Goal: Task Accomplishment & Management: Complete application form

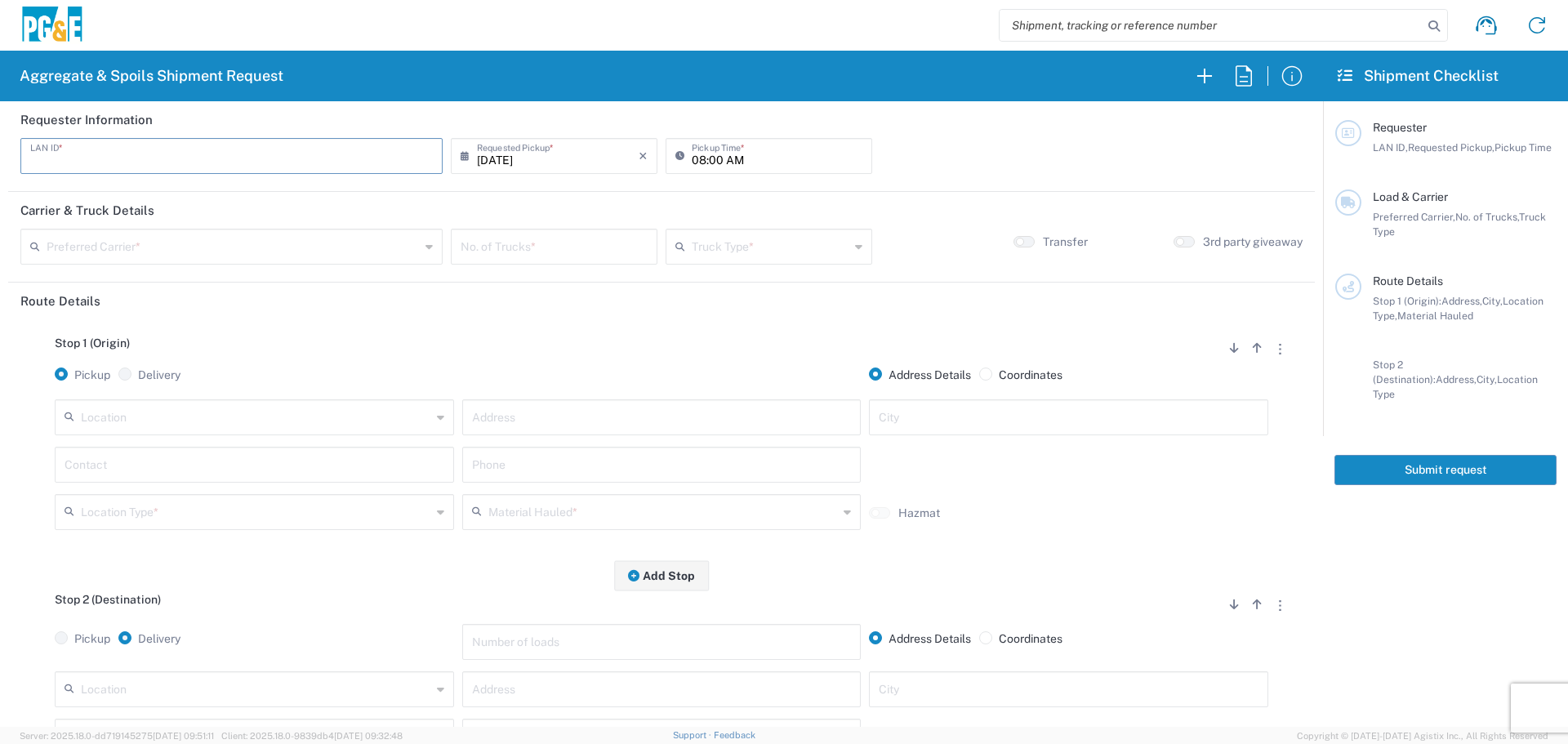
click at [305, 167] on input "text" at bounding box center [231, 155] width 403 height 28
type input "JT48"
click at [694, 162] on input "08:00 AM" at bounding box center [777, 155] width 171 height 28
type input "06:30 AM"
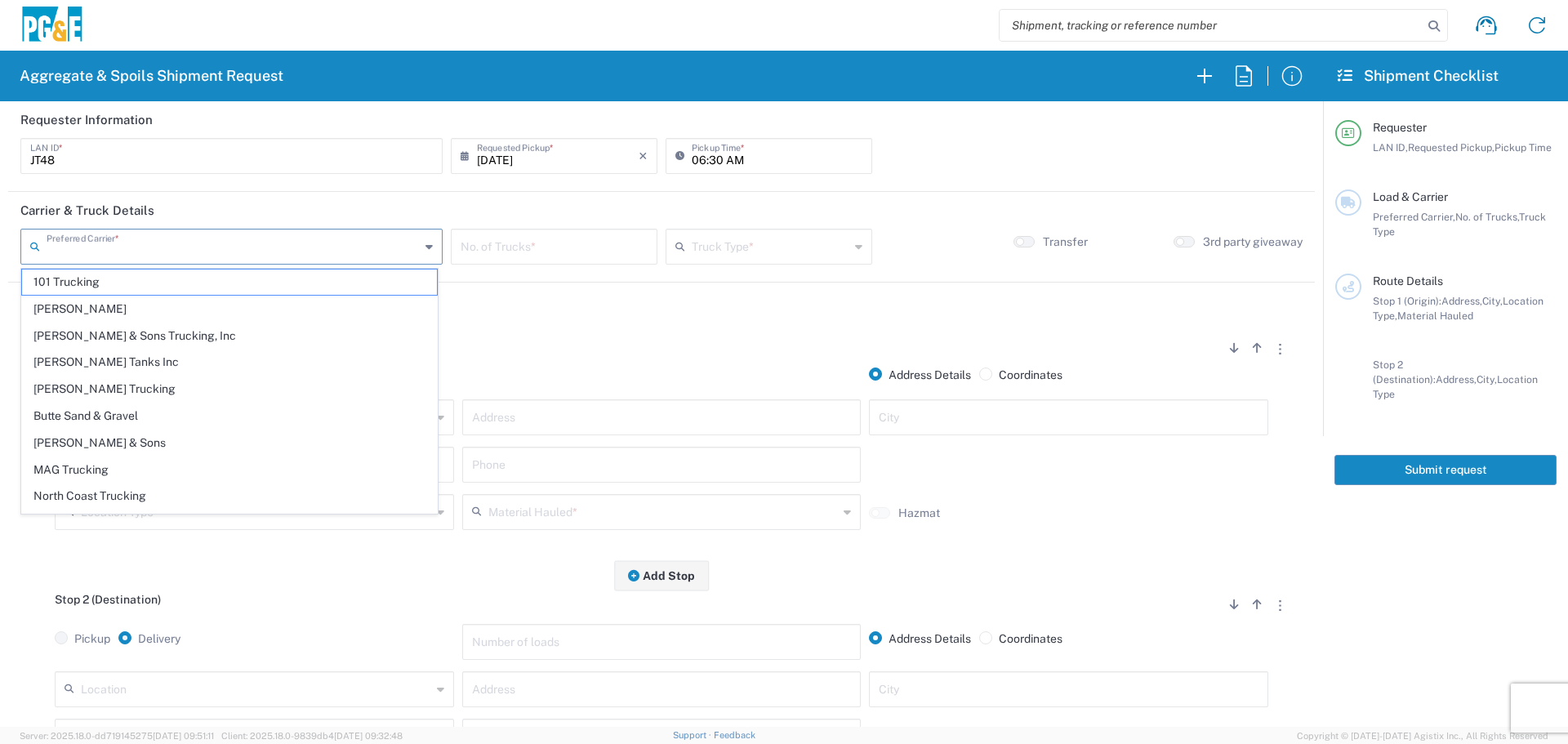
click at [332, 239] on input "text" at bounding box center [234, 245] width 373 height 28
click at [158, 494] on span "North Coast Trucking" at bounding box center [229, 495] width 415 height 25
type input "North Coast Trucking"
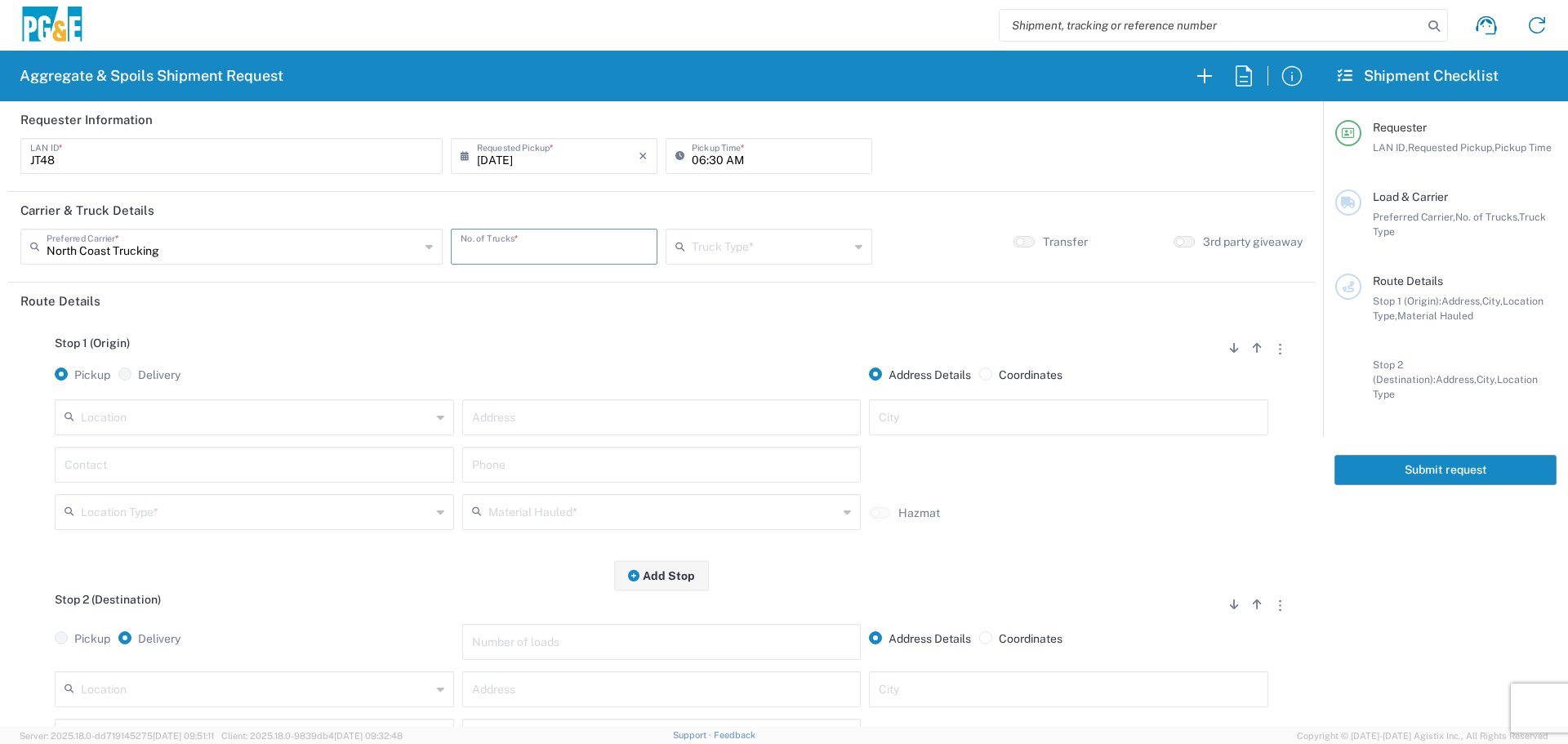
click at [551, 243] on input "number" at bounding box center [553, 245] width 187 height 28
type input "4"
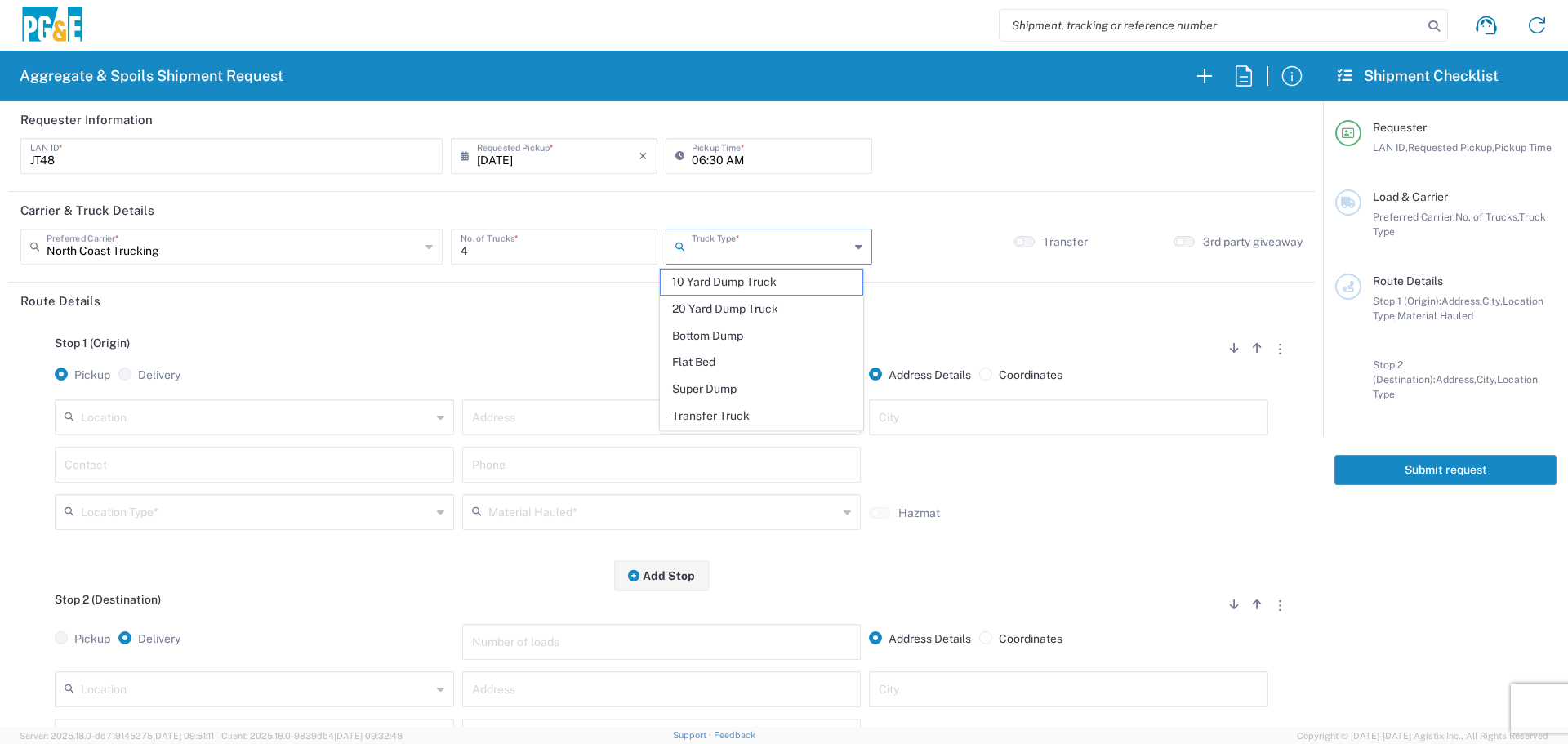
click at [746, 232] on input "text" at bounding box center [770, 245] width 157 height 28
click at [729, 389] on span "Super Dump" at bounding box center [761, 389] width 202 height 25
type input "Super Dump"
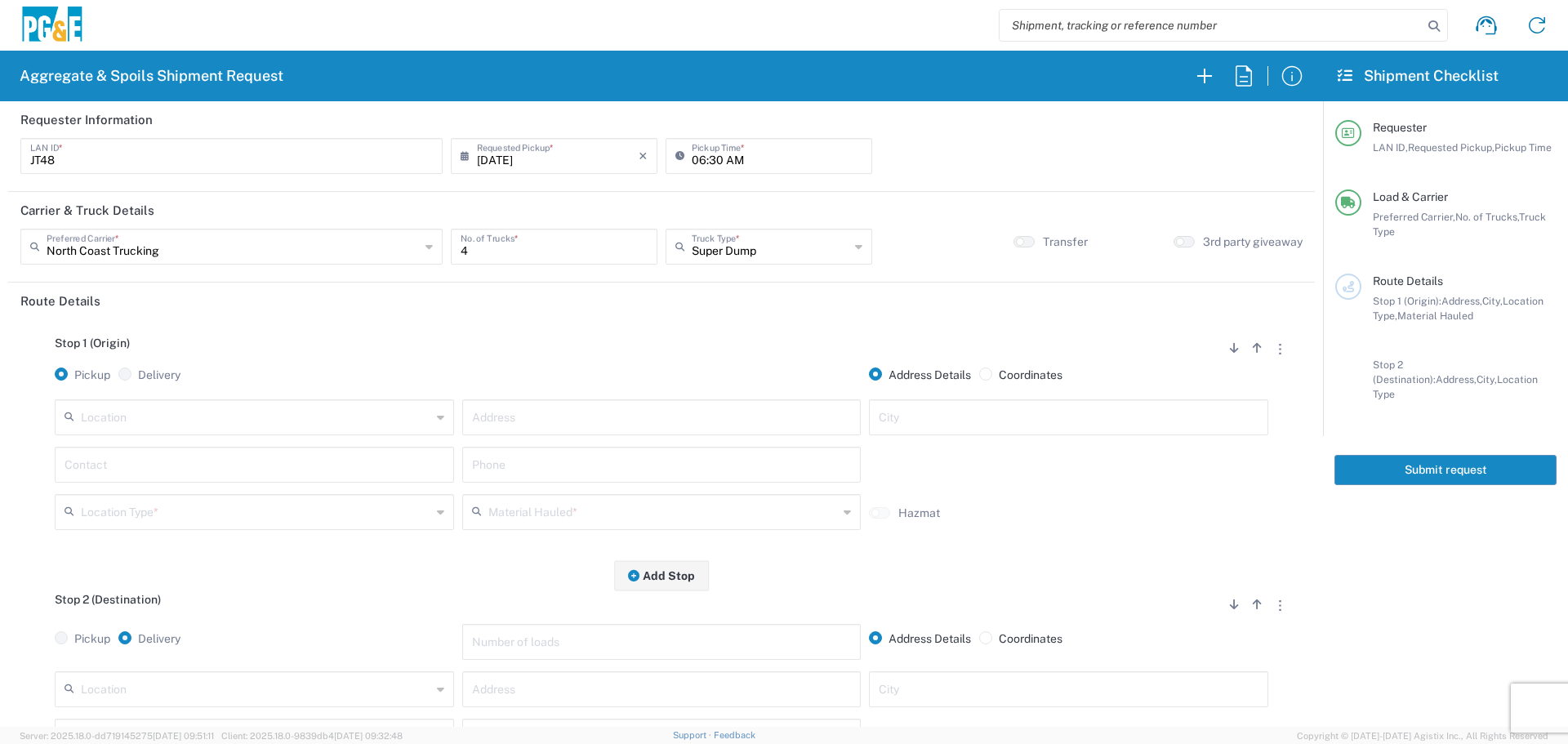
click at [242, 413] on input "text" at bounding box center [256, 416] width 350 height 28
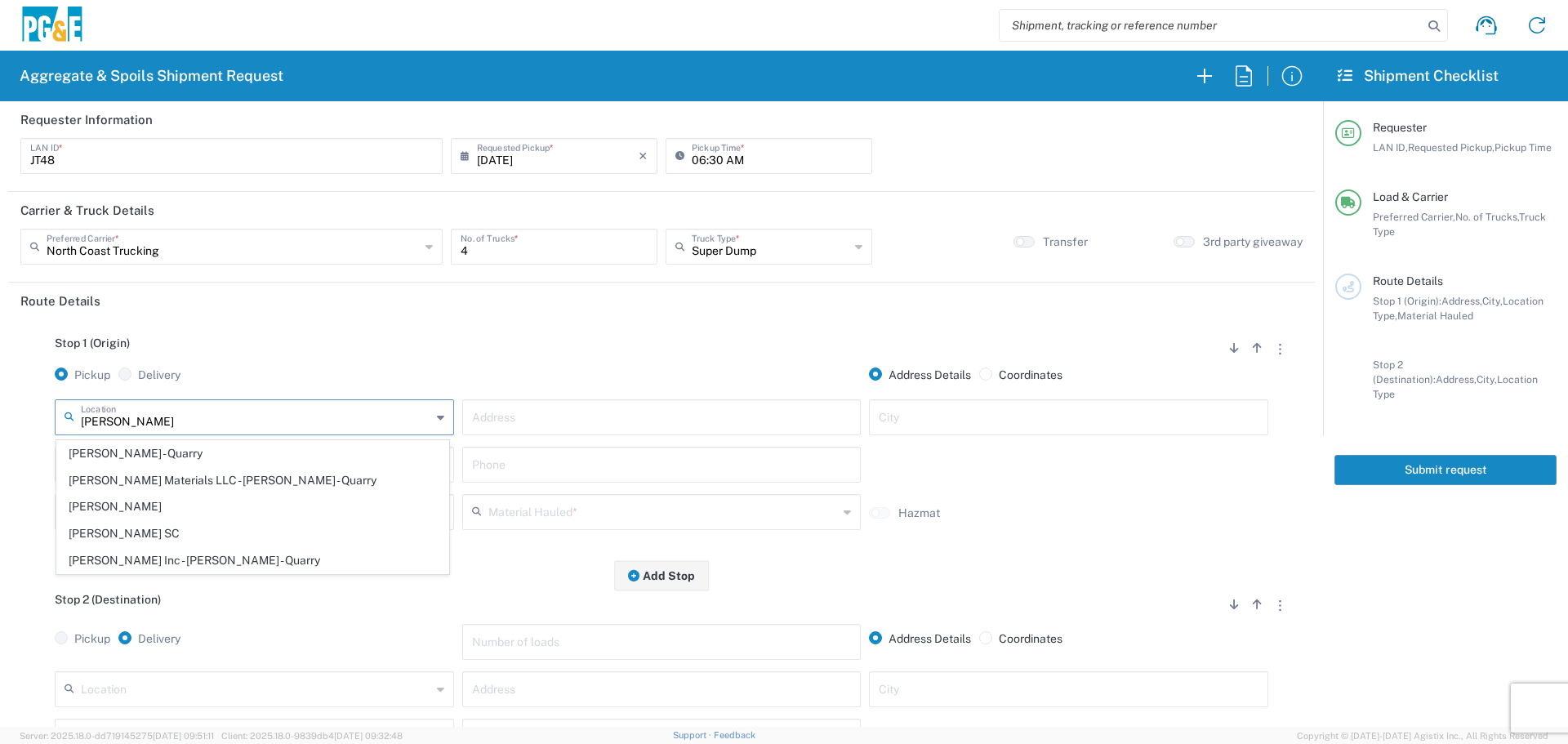
click at [284, 519] on span "Redding GC" at bounding box center [252, 506] width 391 height 25
type input "Redding GC"
type input "1050 North Court St"
type input "Redding"
type input "Business No Loading Dock"
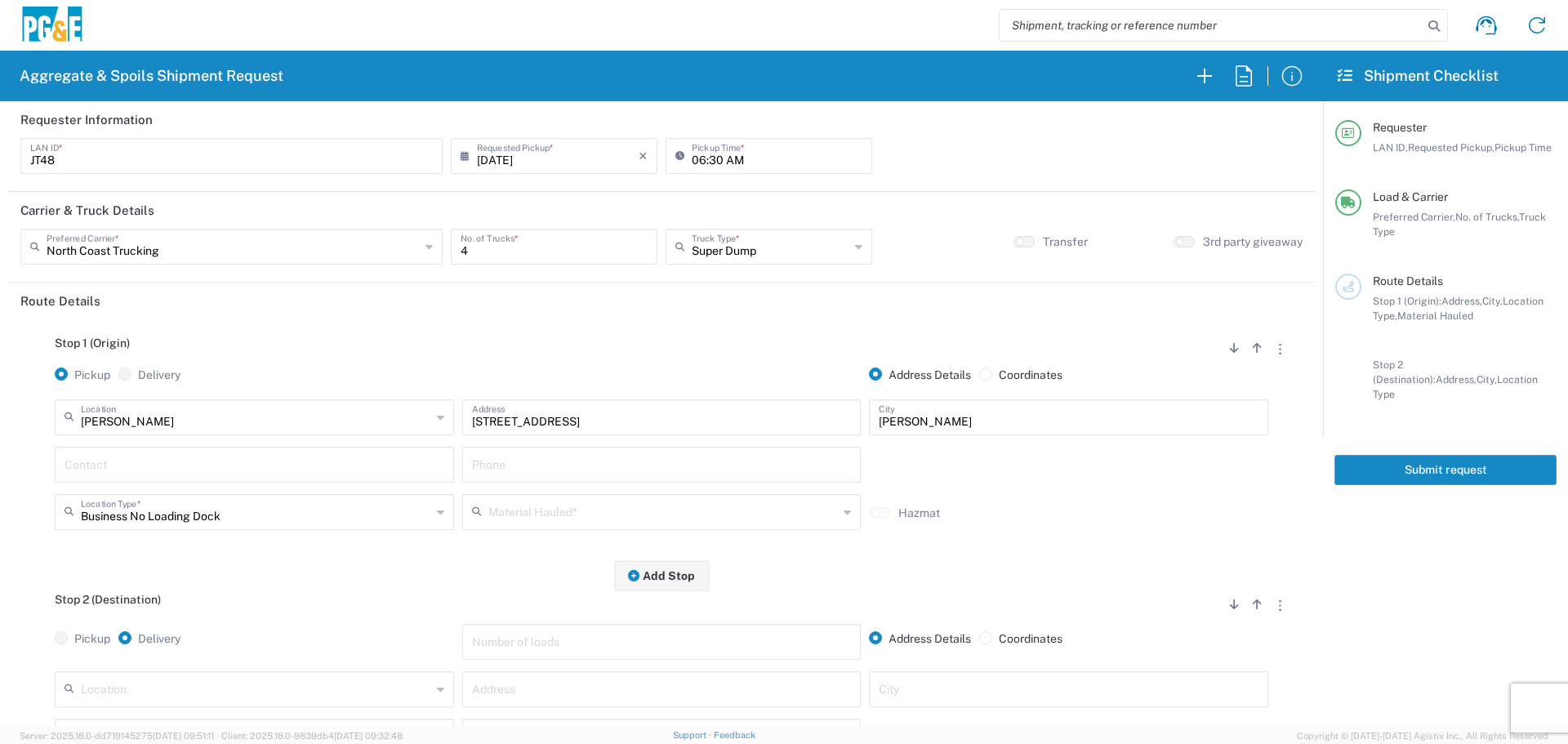
click at [386, 455] on input "text" at bounding box center [254, 464] width 380 height 28
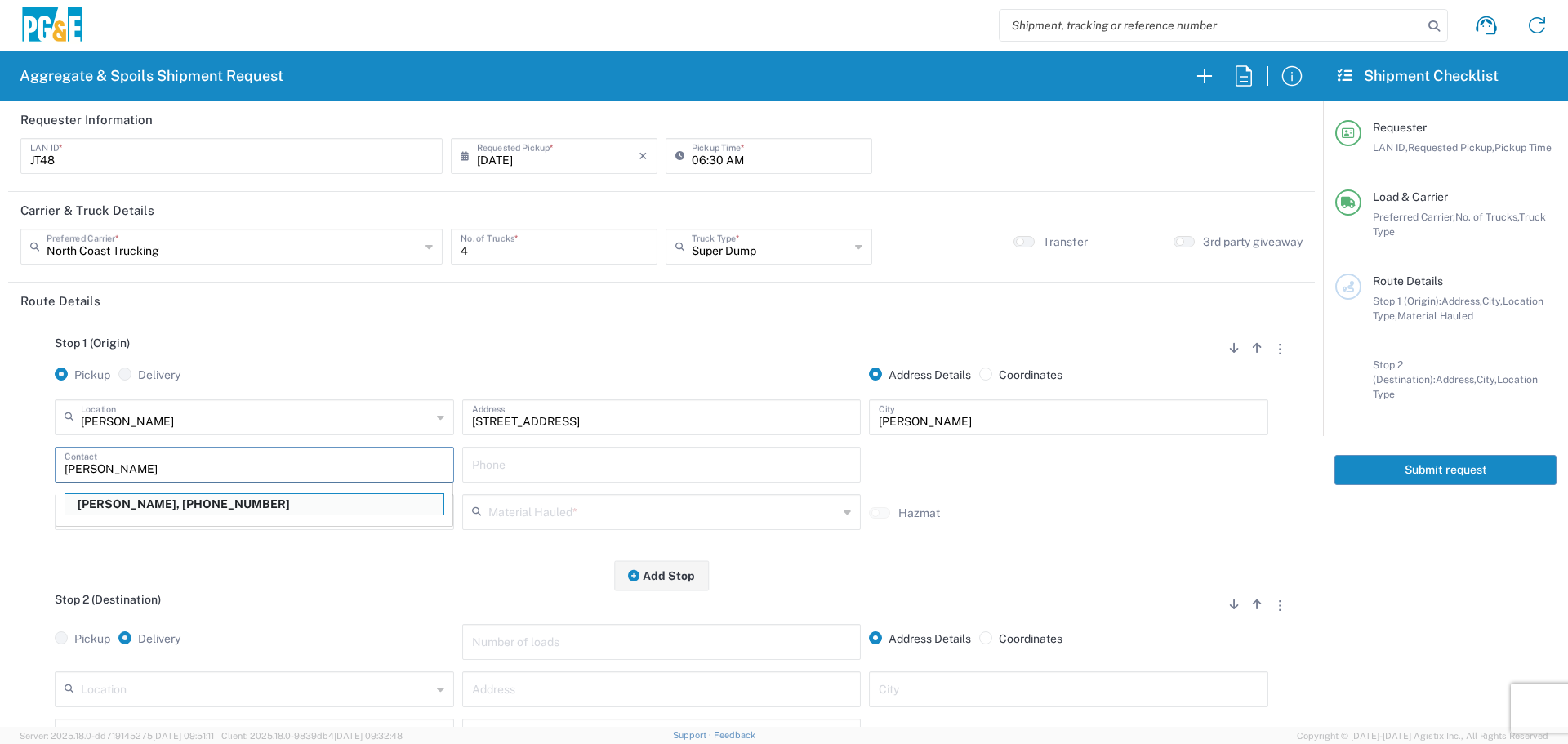
type input "Jess Barrios"
type input "530-941-5953"
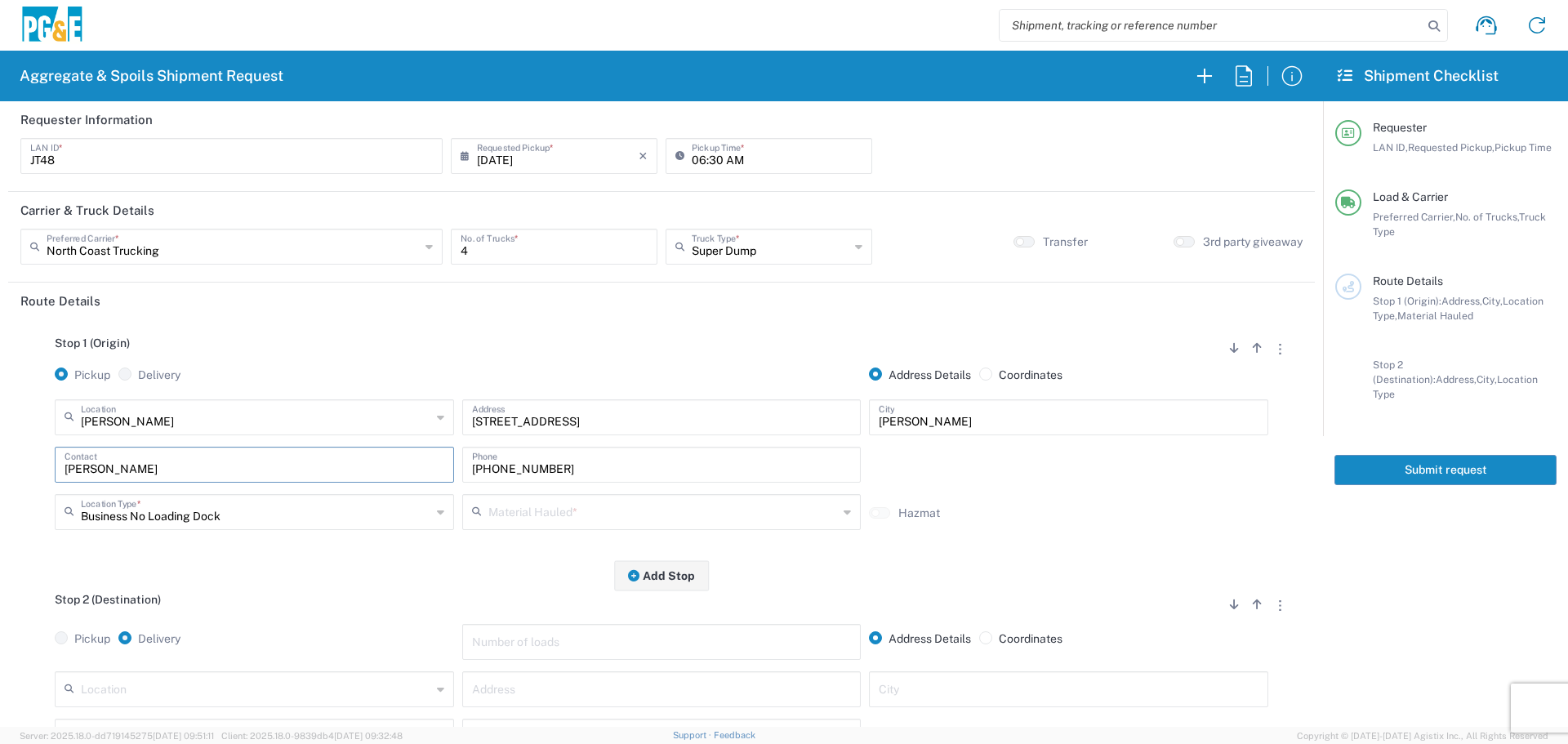
type input "Jess Barrios"
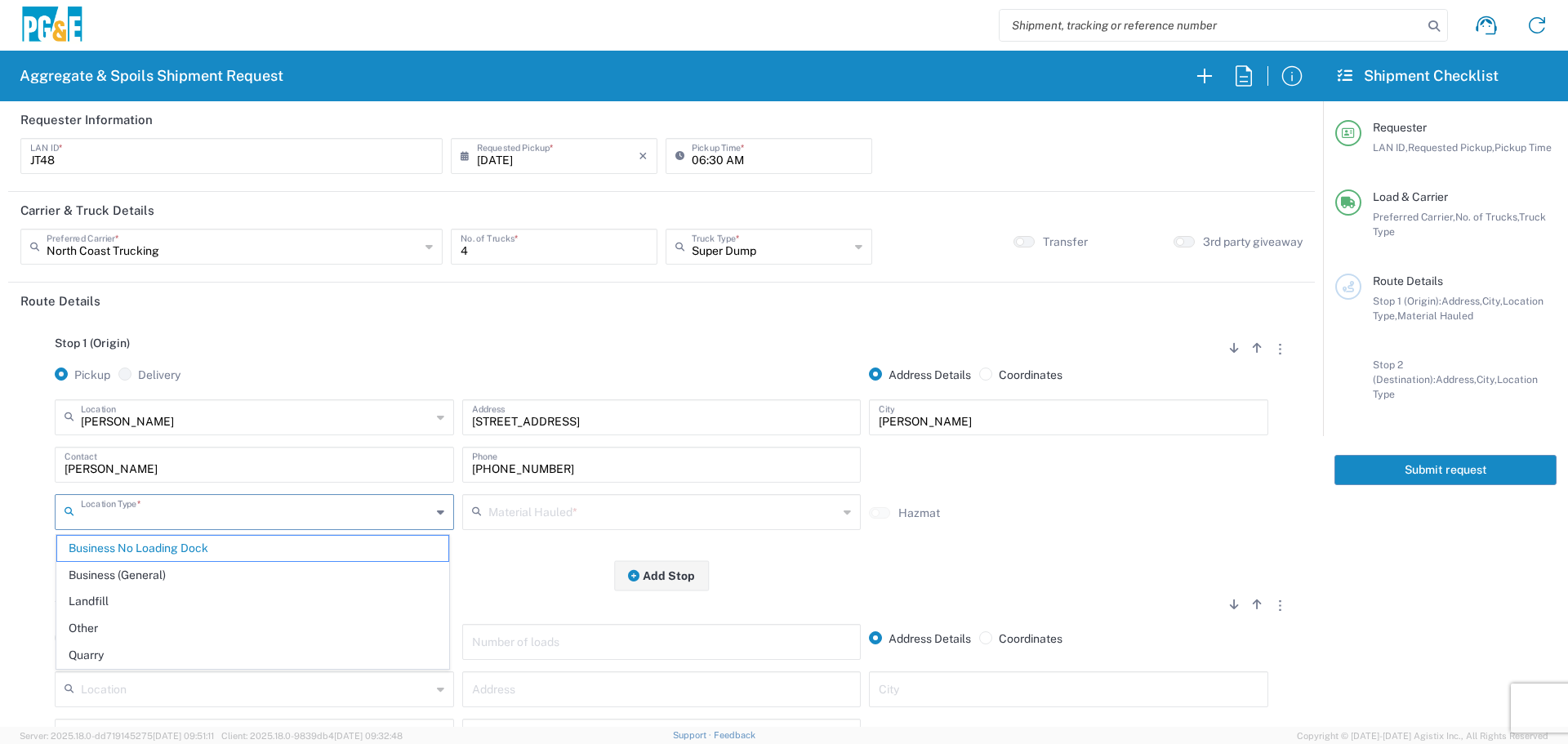
type input "Business No Loading Dock"
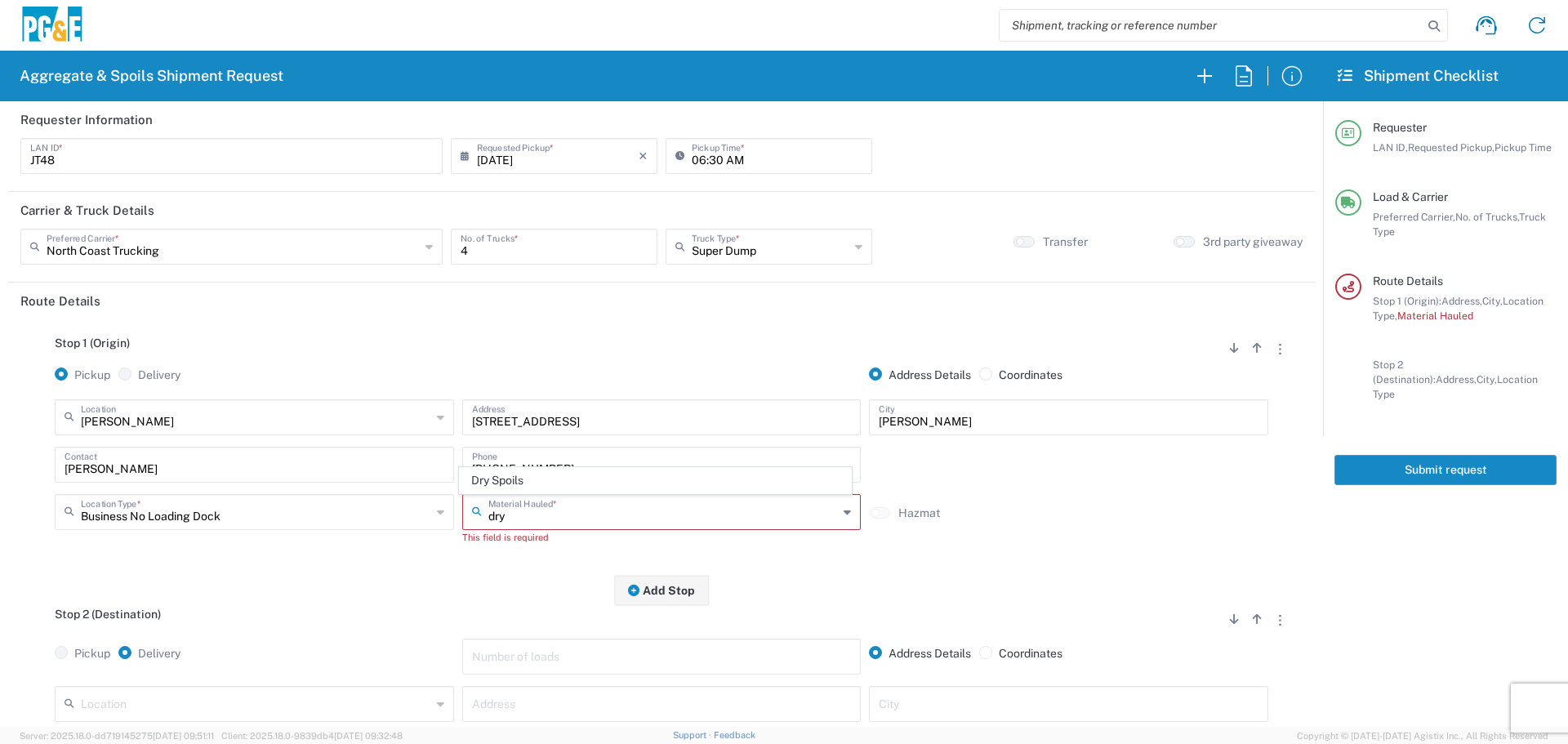
click at [542, 485] on span "Dry Spoils" at bounding box center [655, 480] width 391 height 25
type input "Dry Spoils"
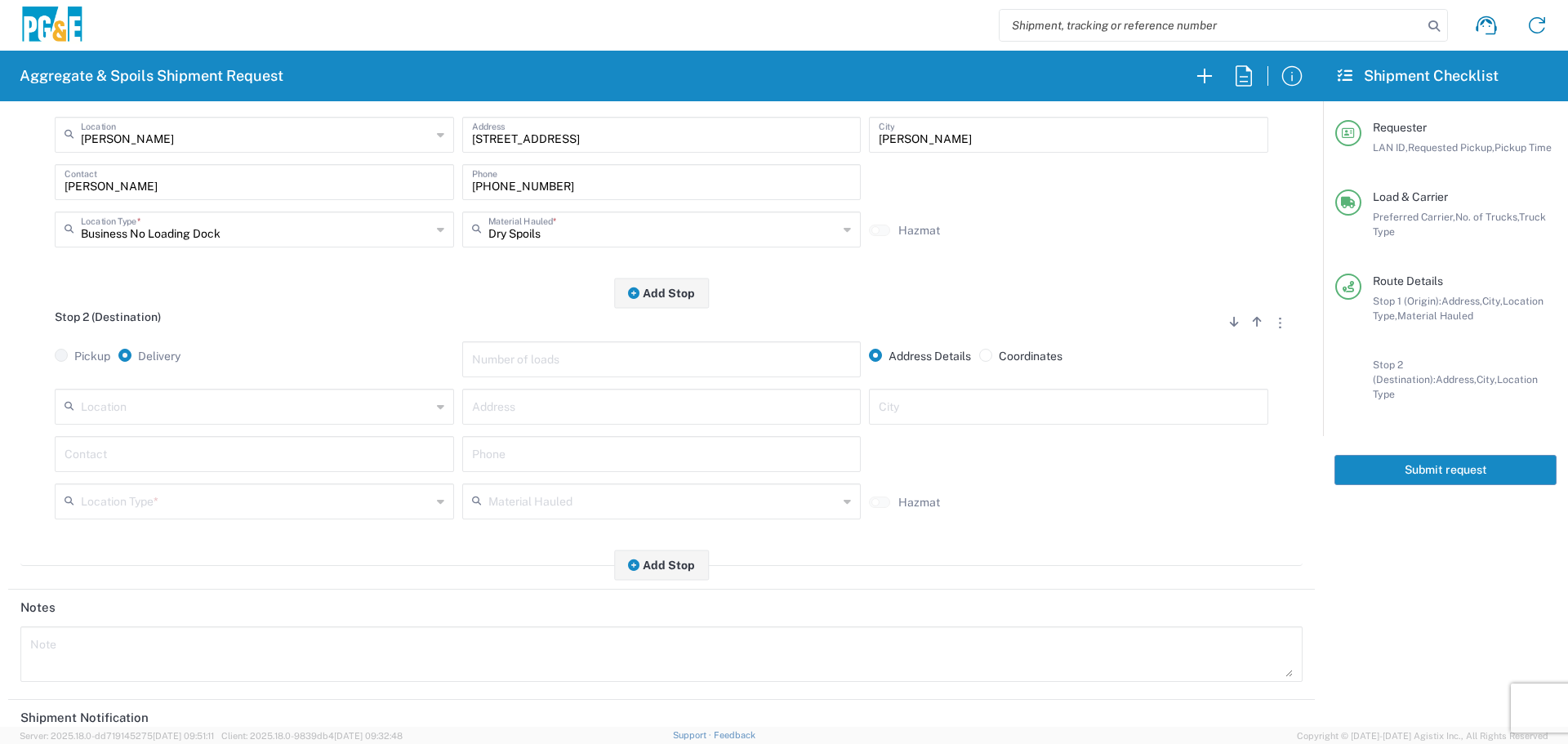
scroll to position [326, 0]
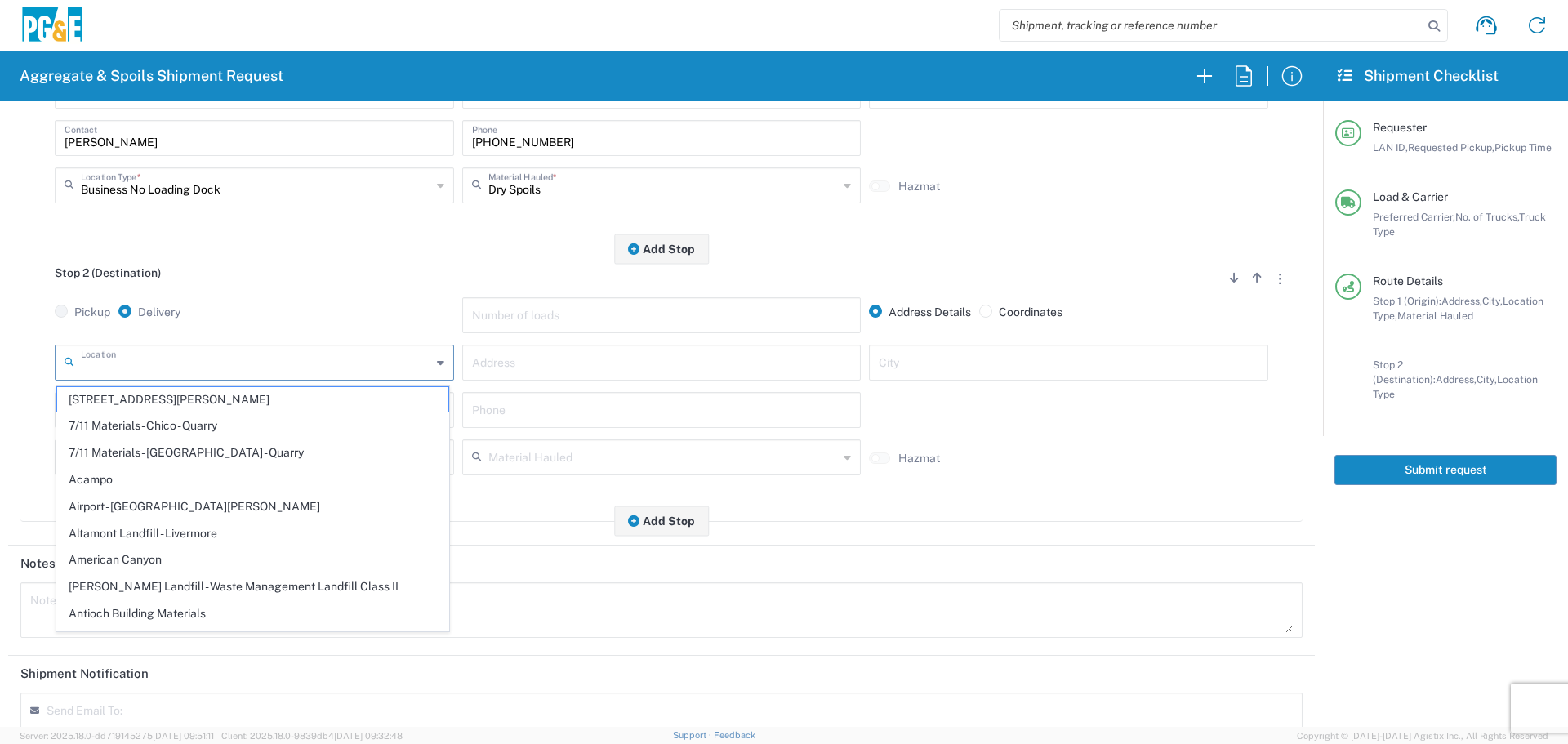
click at [316, 356] on input "text" at bounding box center [256, 362] width 350 height 28
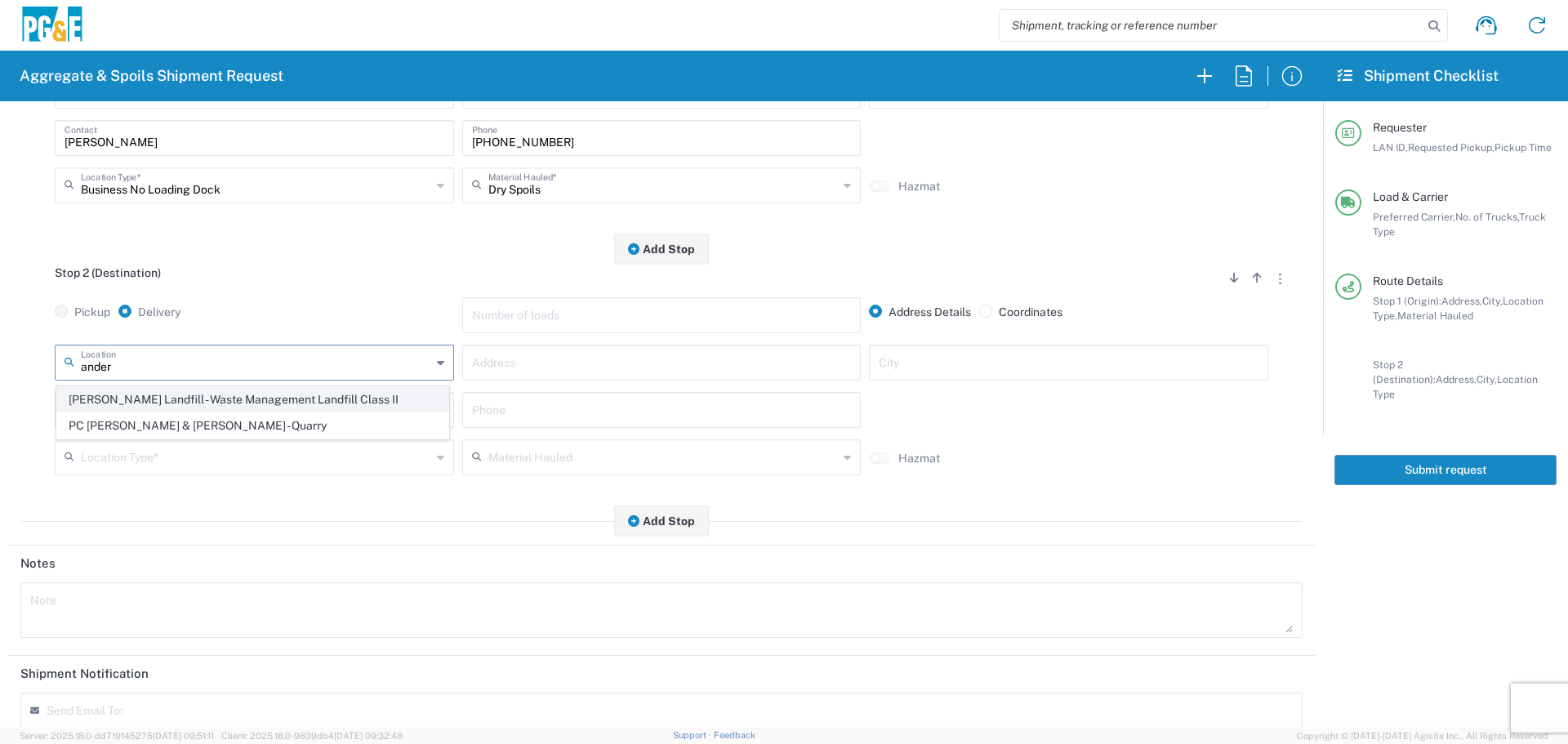
click at [287, 400] on span "Anderson Landfill - Waste Management Landfill Class II" at bounding box center [252, 399] width 391 height 25
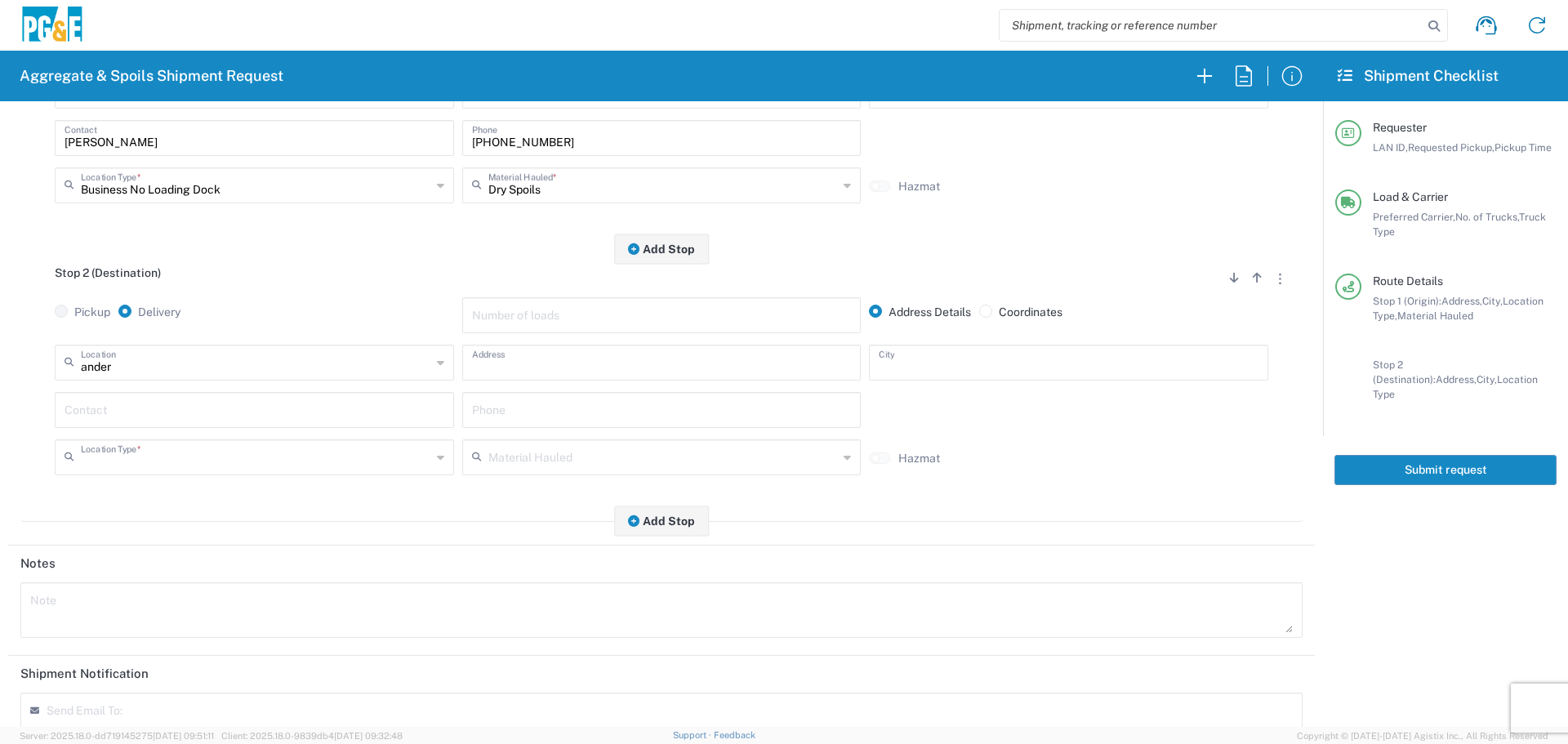
type input "Anderson Landfill - Waste Management Landfill Class II"
type input "18703 Cambridge Rd"
type input "Anderson"
type input "Landfill"
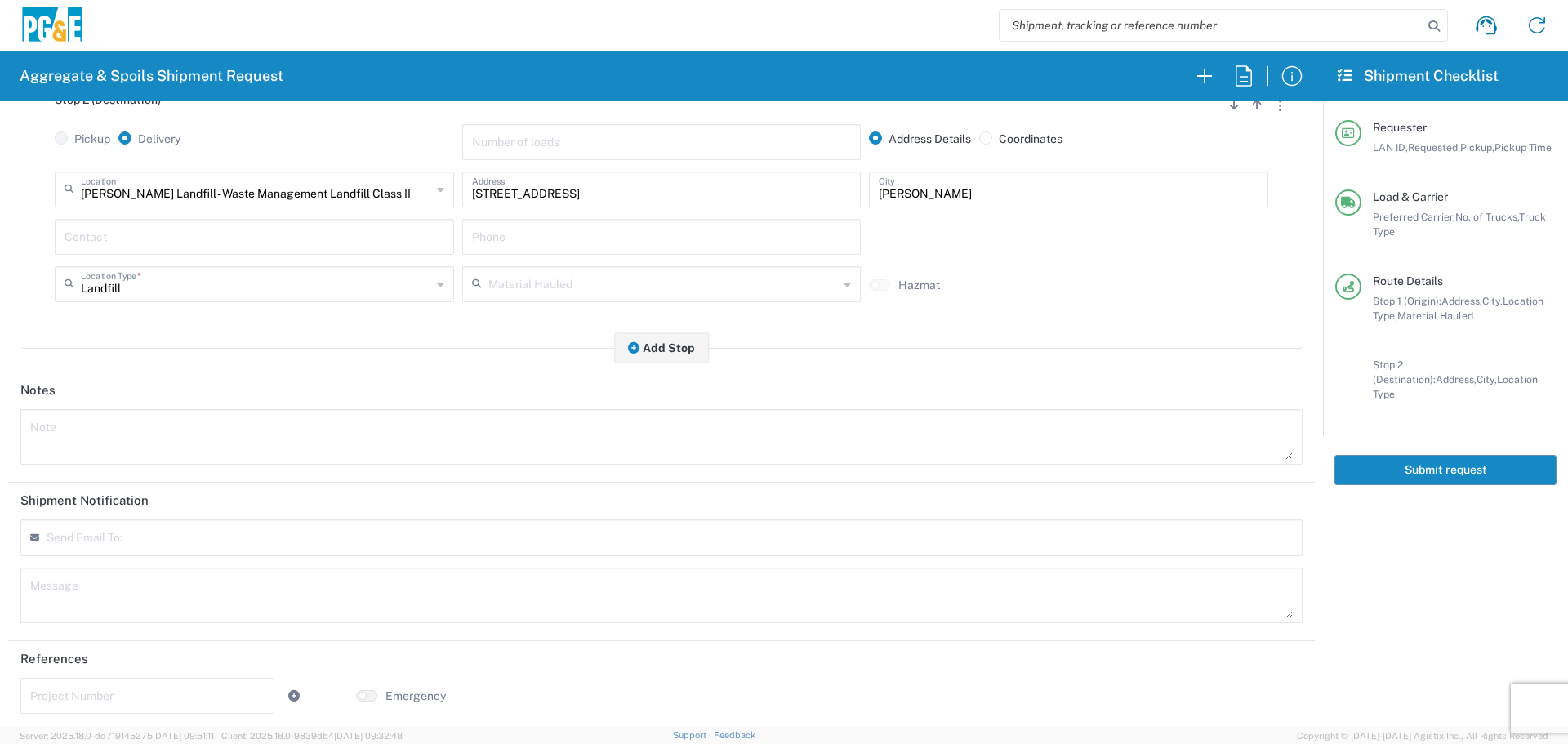
scroll to position [506, 0]
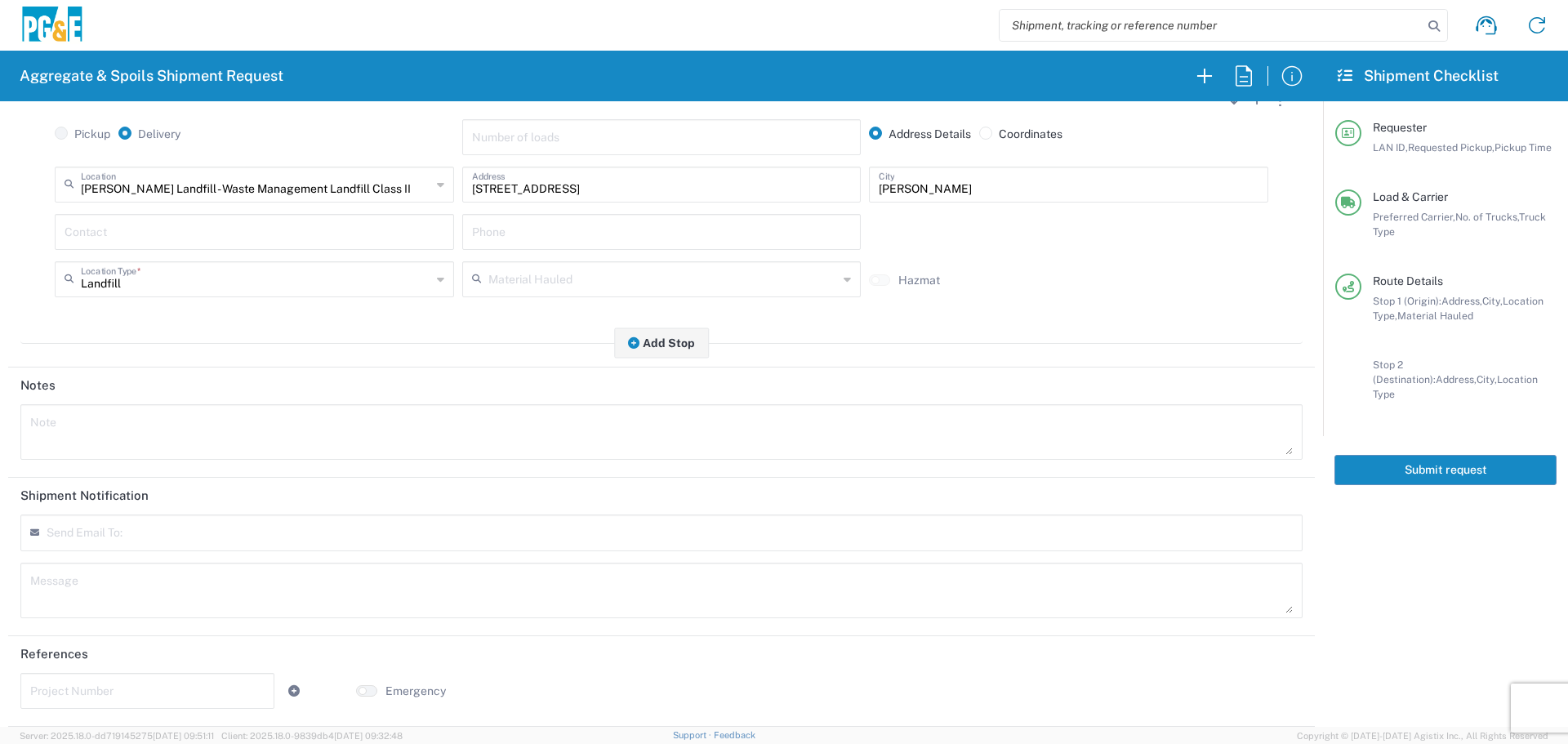
click at [222, 536] on div "Send Email To:" at bounding box center [661, 533] width 1283 height 37
type input "skkj@pge.com"
type input "GCSpoilsTruckRequest@pge.com"
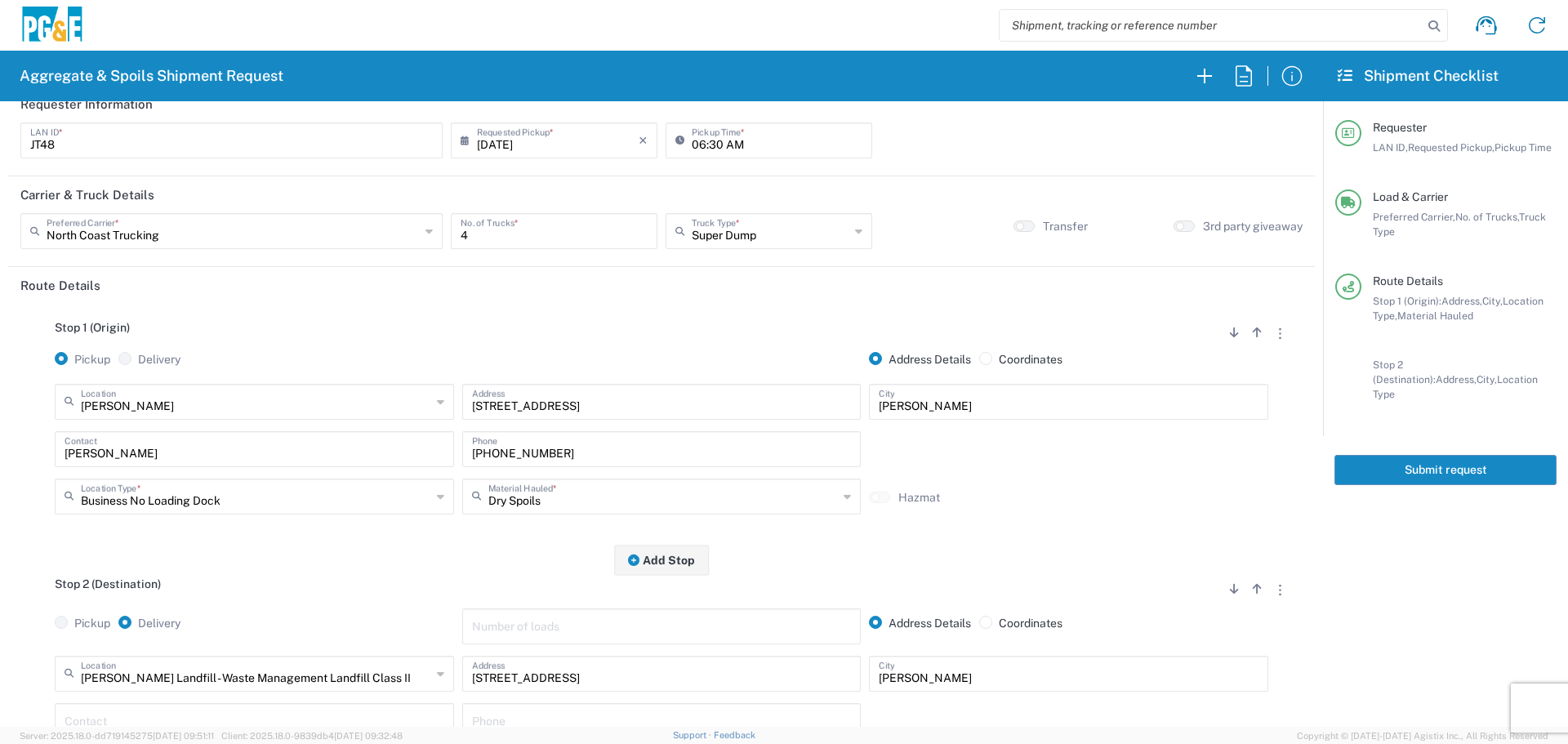
scroll to position [0, 0]
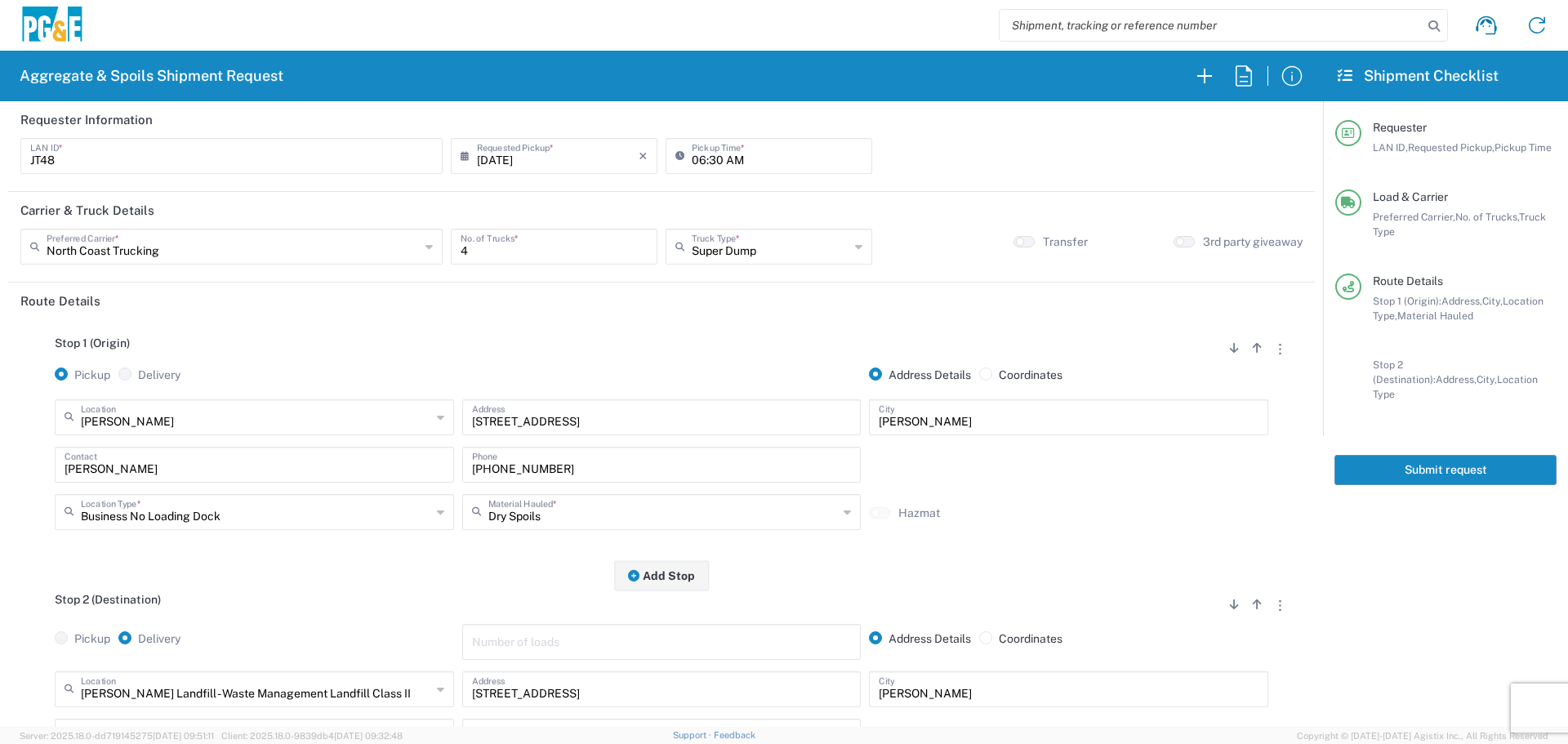
click at [1456, 463] on button "Submit request" at bounding box center [1445, 469] width 222 height 30
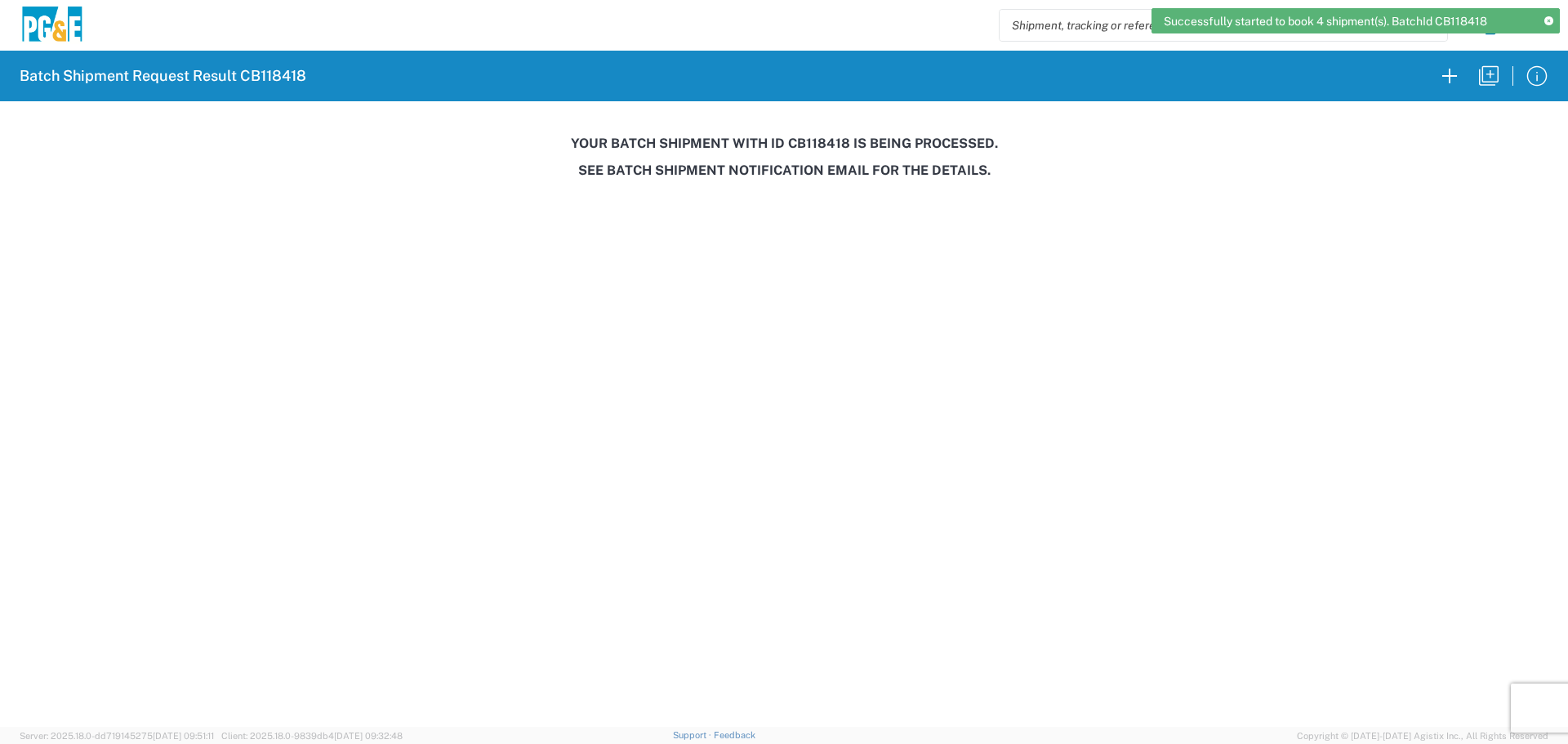
click at [821, 142] on h3 "Your batch shipment with id CB118418 is being processed." at bounding box center [784, 143] width 1545 height 16
click at [821, 143] on h3 "Your batch shipment with id CB118418 is being processed." at bounding box center [784, 143] width 1545 height 16
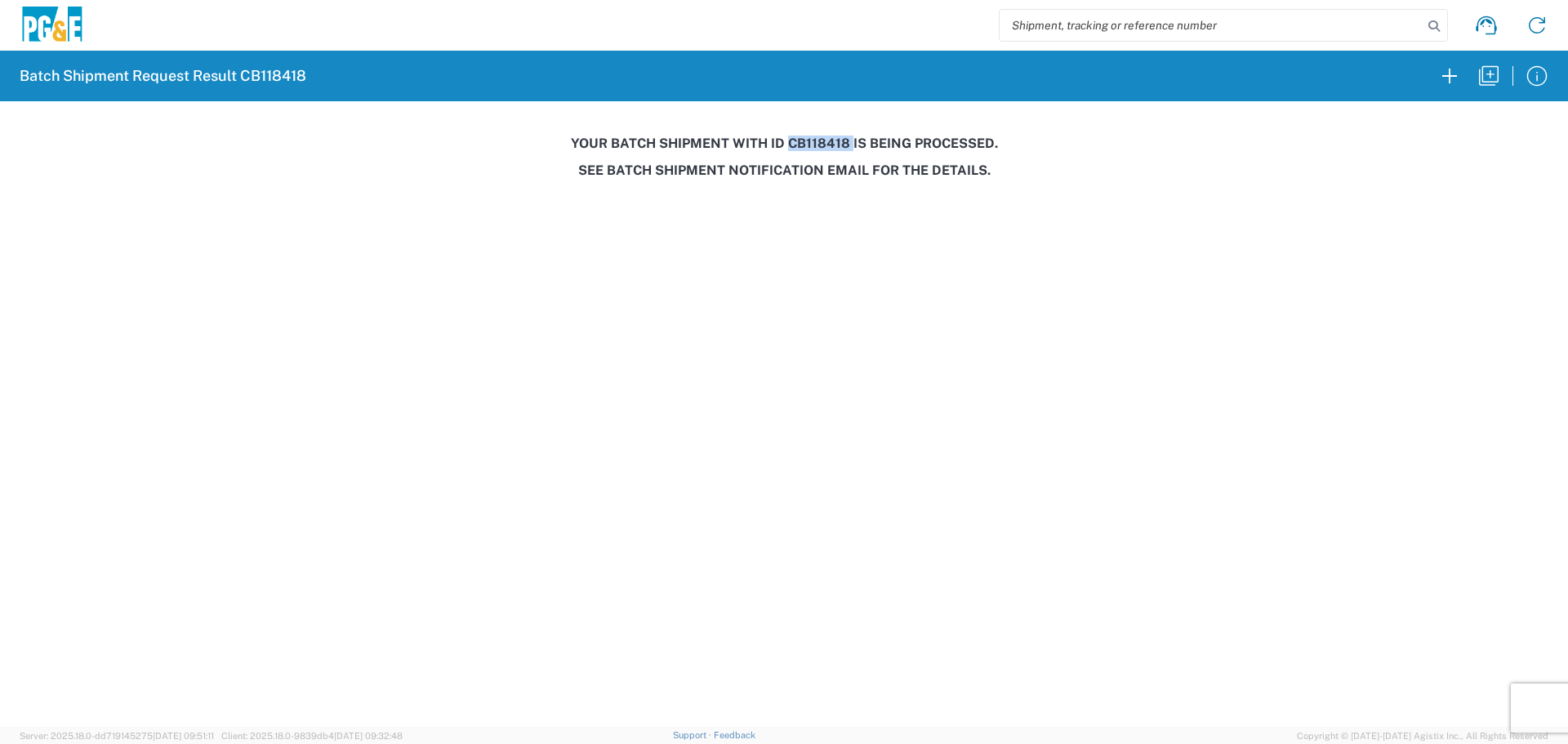
copy h3 "CB118418"
